Goal: Task Accomplishment & Management: Use online tool/utility

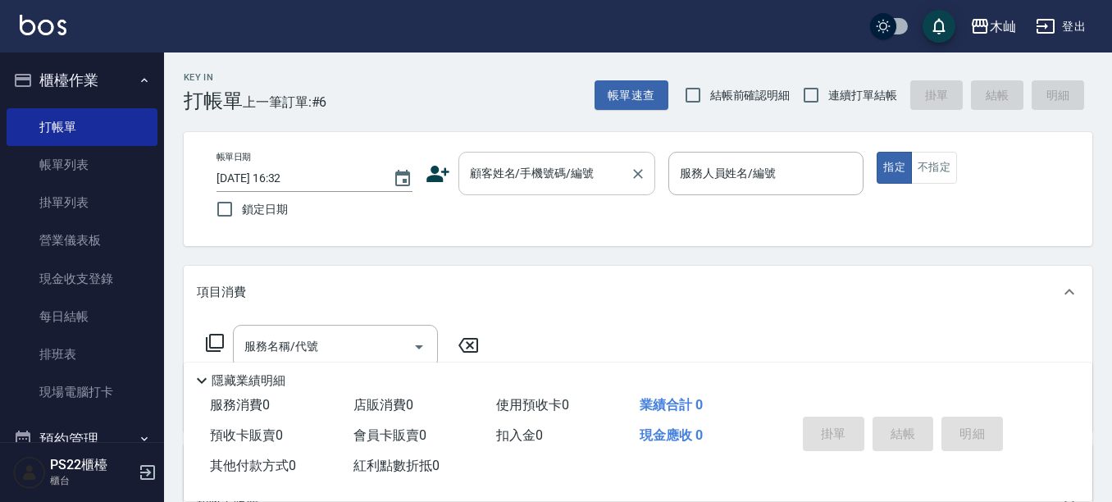
click at [519, 156] on div "顧客姓名/手機號碼/編號" at bounding box center [556, 173] width 197 height 43
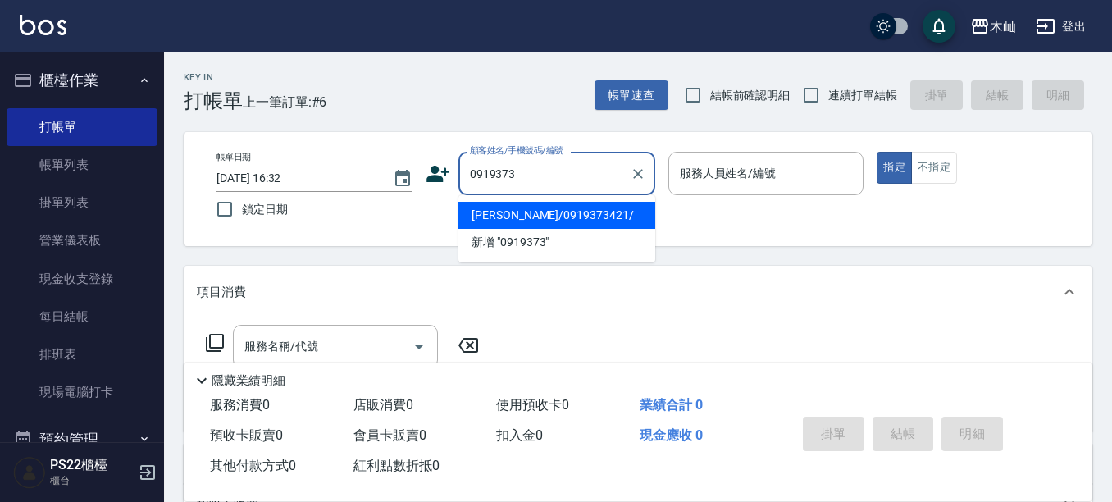
click at [556, 214] on li "[PERSON_NAME]/0919373421/" at bounding box center [556, 215] width 197 height 27
type input "[PERSON_NAME]/0919373421/"
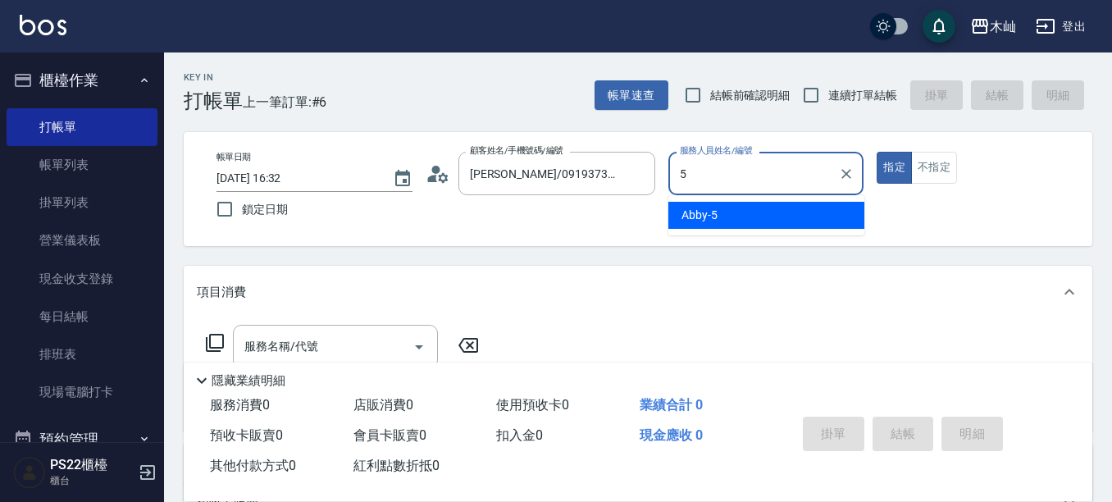
type input "Abby-5"
type button "true"
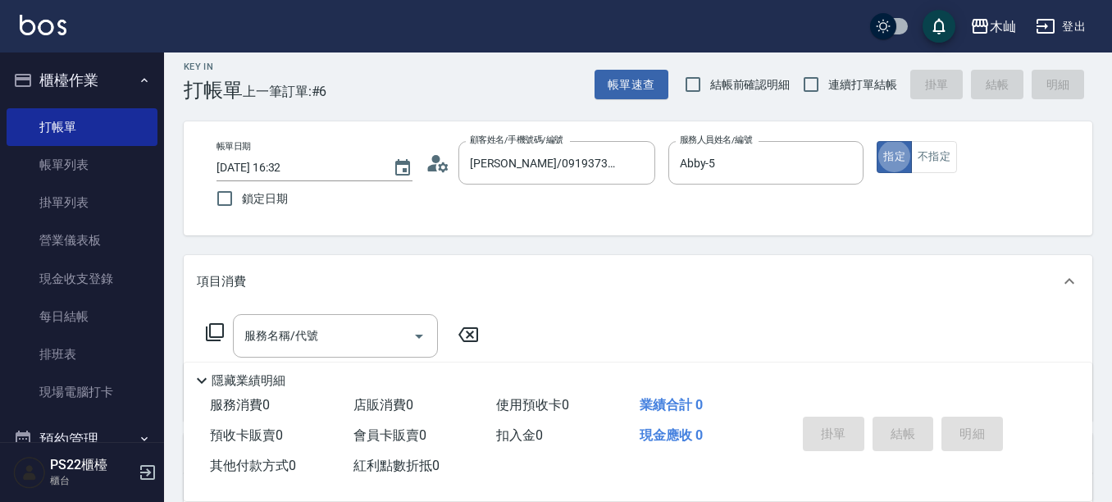
scroll to position [82, 0]
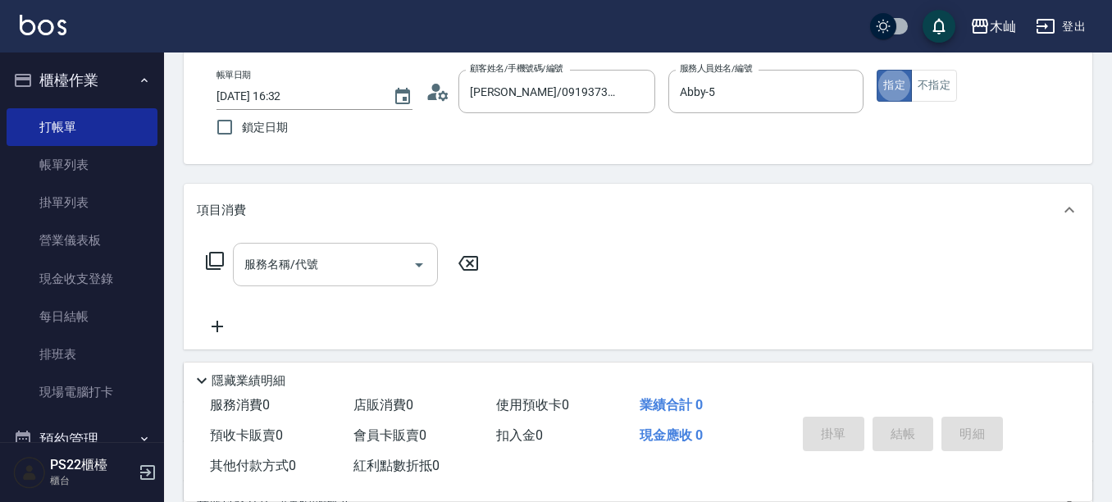
click at [312, 258] on input "服務名稱/代號" at bounding box center [323, 264] width 166 height 29
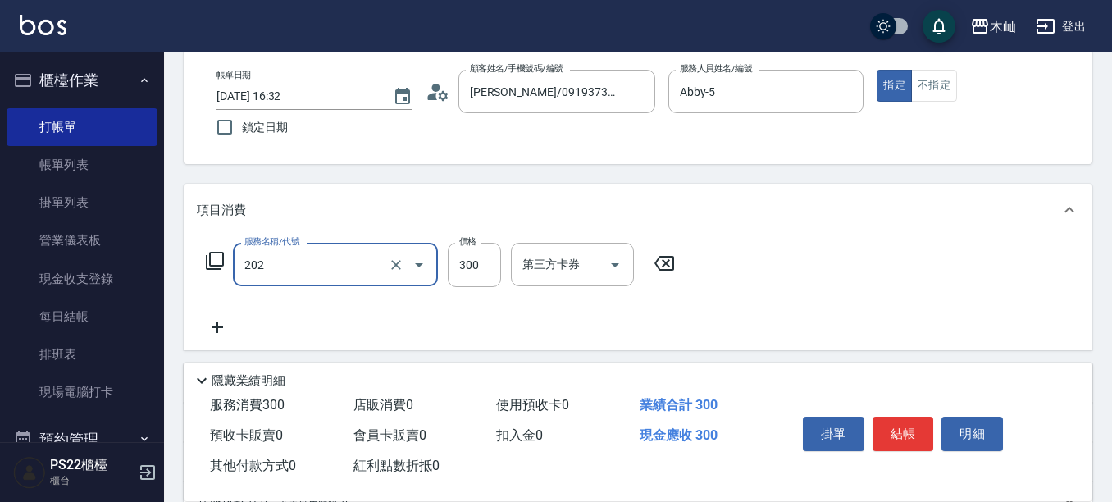
type input "單剪(202)"
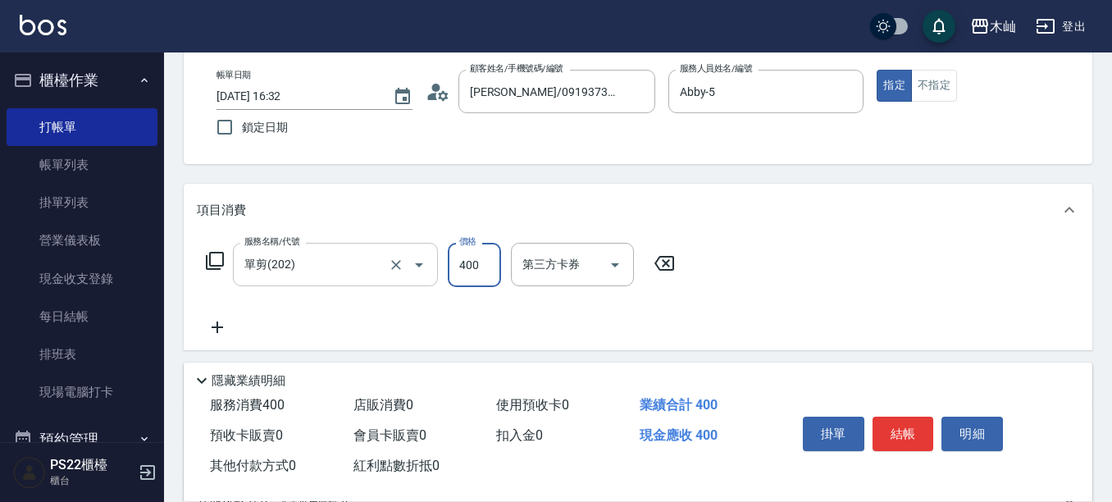
type input "400"
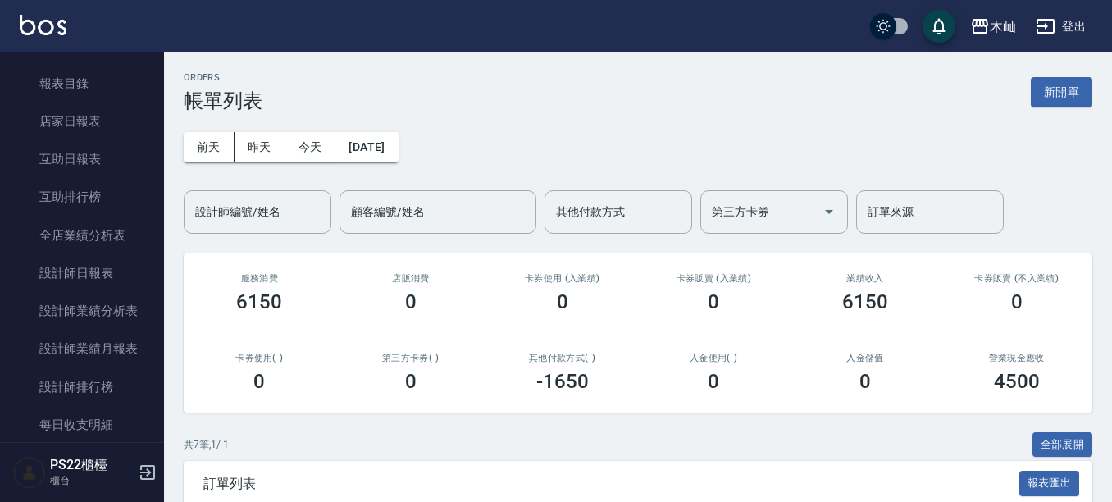
scroll to position [492, 0]
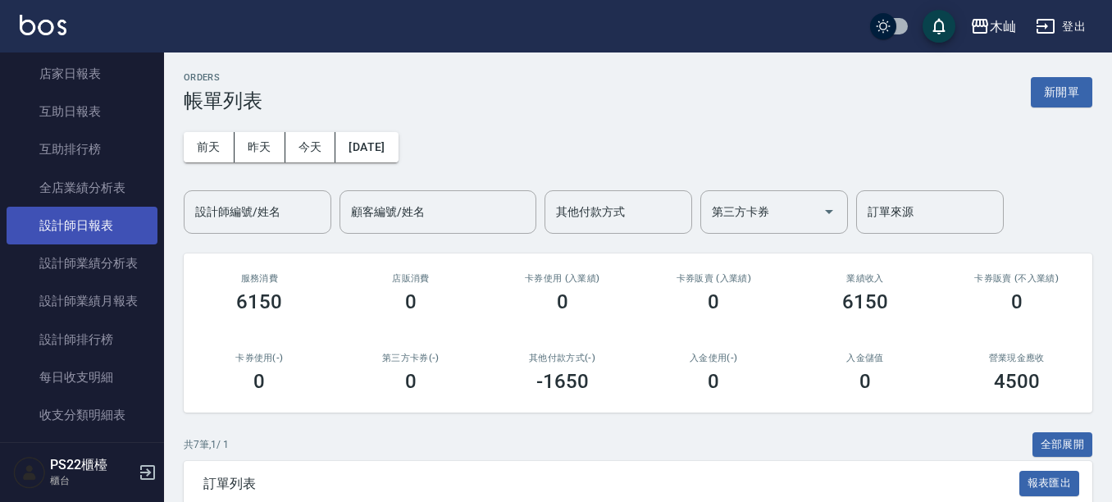
click at [85, 217] on link "設計師日報表" at bounding box center [82, 226] width 151 height 38
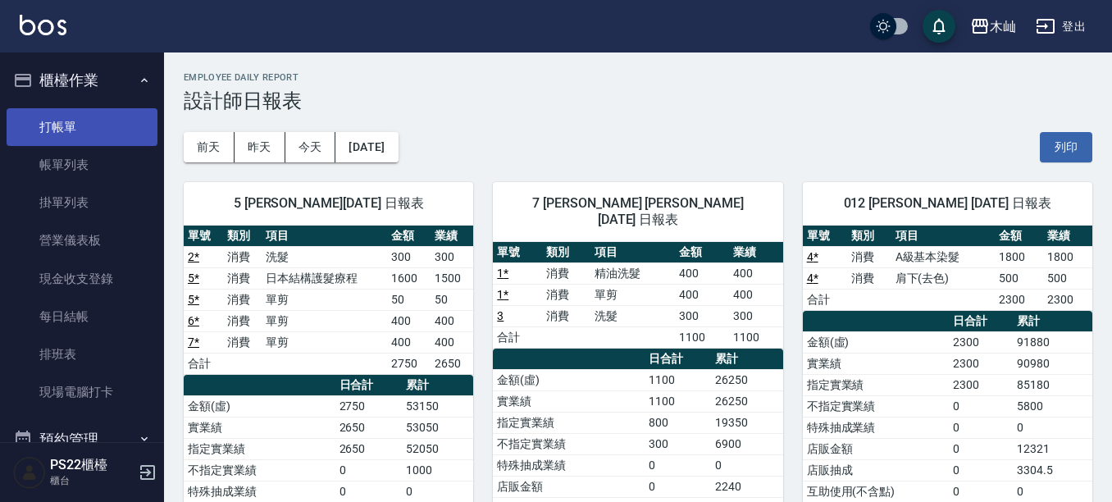
click at [115, 128] on link "打帳單" at bounding box center [82, 127] width 151 height 38
